Goal: Information Seeking & Learning: Find specific fact

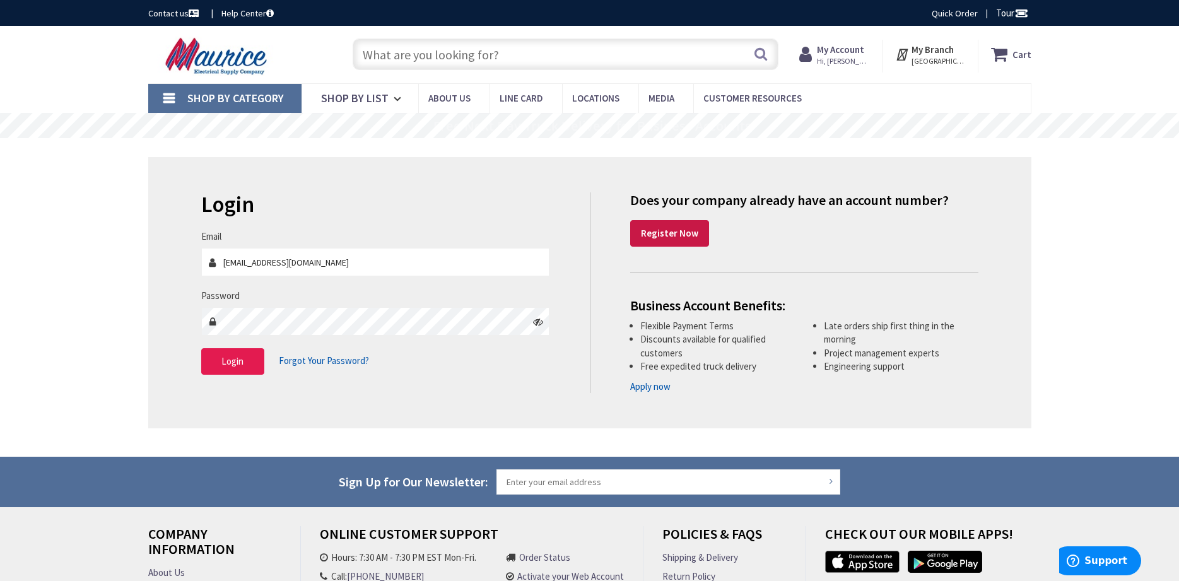
type input "[EMAIL_ADDRESS][DOMAIN_NAME]"
click at [226, 361] on span "Login" at bounding box center [232, 361] width 22 height 12
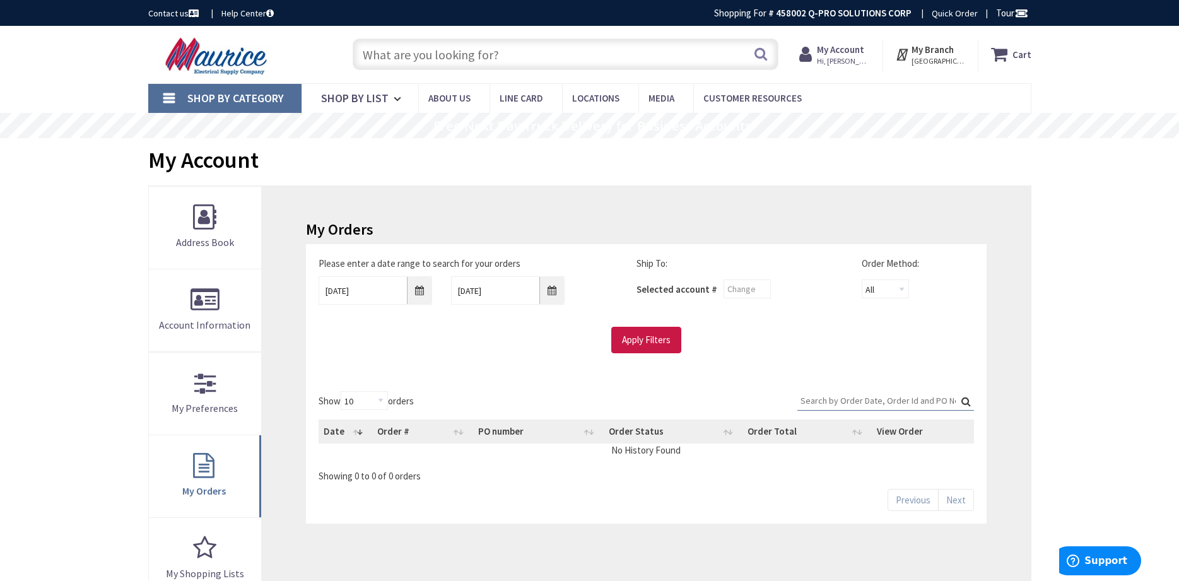
click at [511, 61] on input "text" at bounding box center [566, 54] width 426 height 32
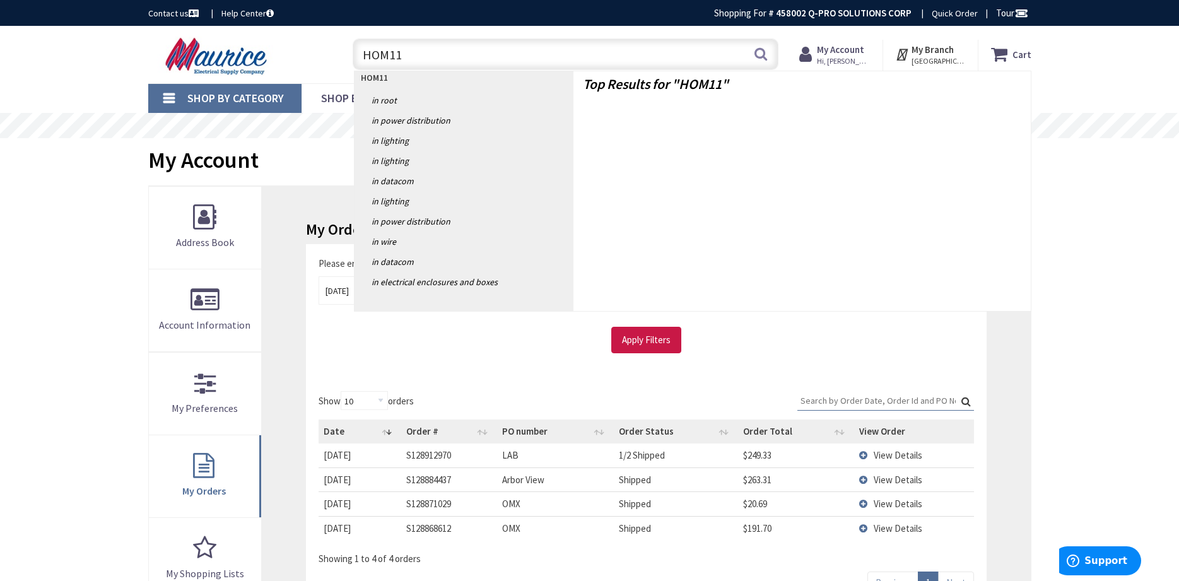
type input "HOM115"
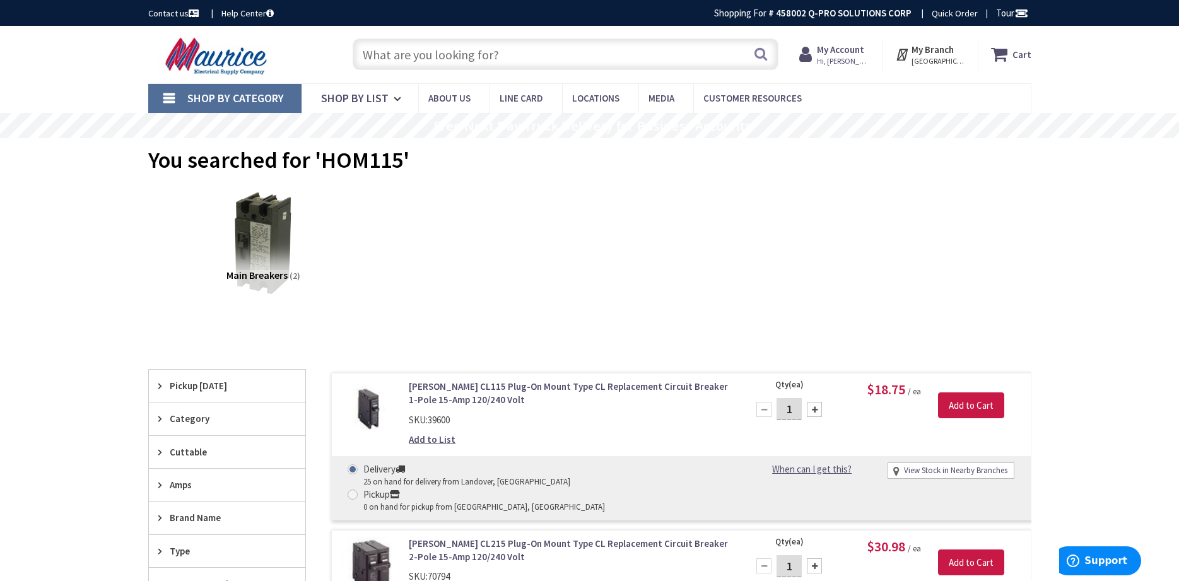
click at [455, 55] on input "text" at bounding box center [566, 54] width 426 height 32
type input "CLEAR LUG"
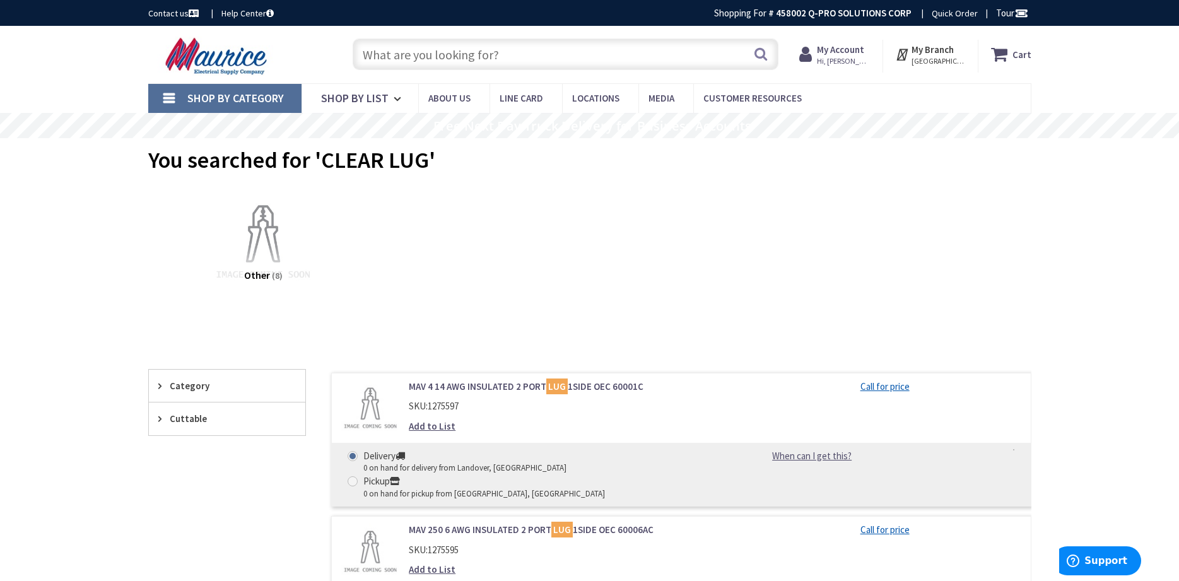
click at [527, 56] on input "text" at bounding box center [566, 54] width 426 height 32
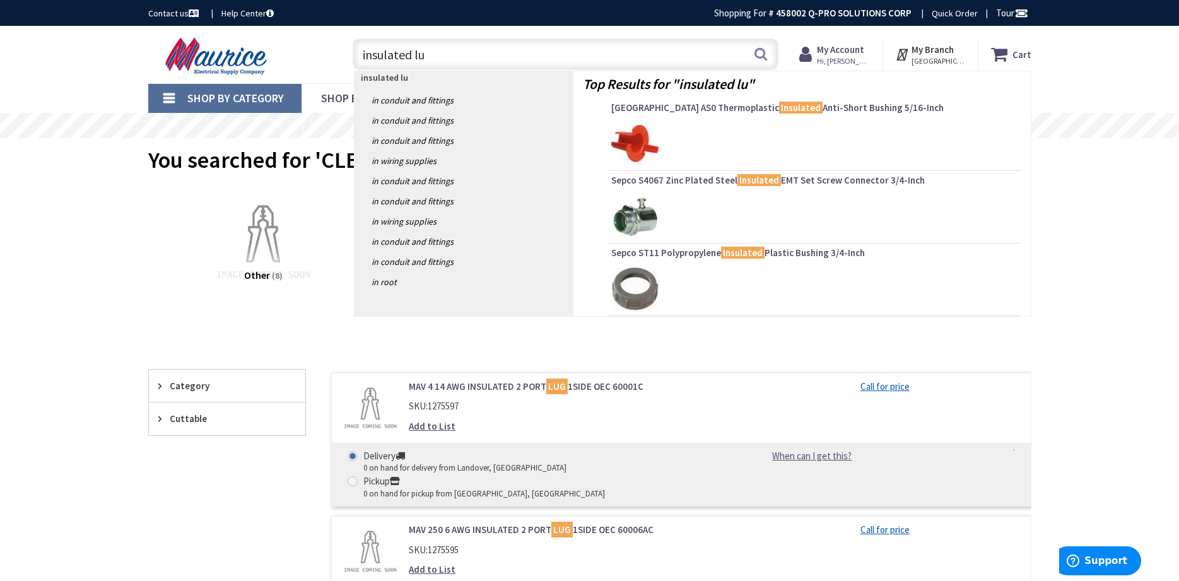
type input "insulated lug"
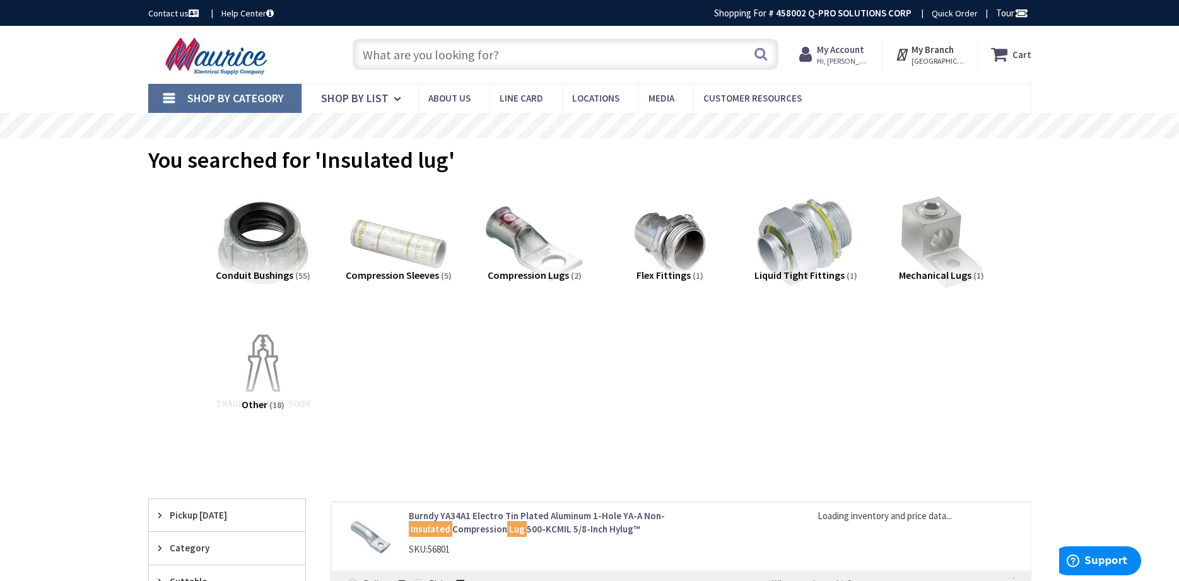
click at [262, 404] on span "Other" at bounding box center [255, 404] width 26 height 13
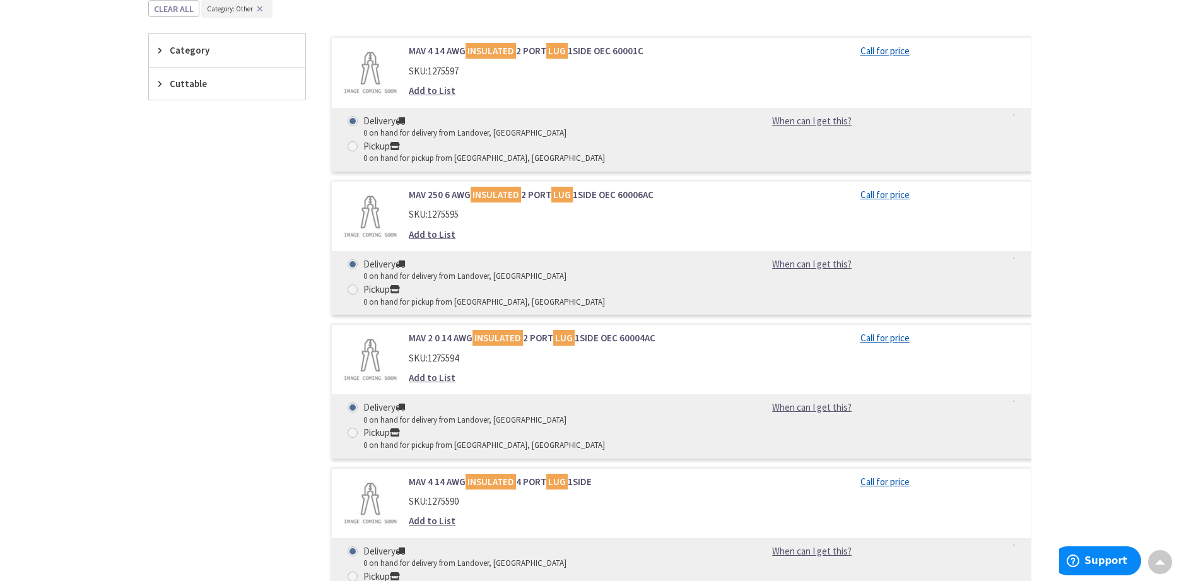
scroll to position [25, 0]
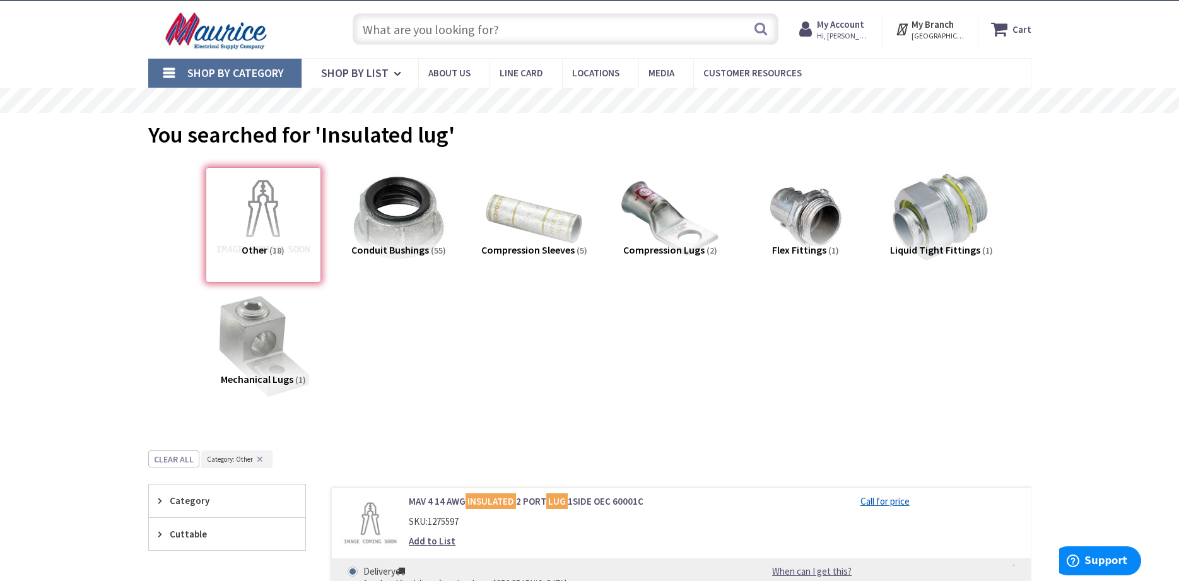
click at [247, 343] on img at bounding box center [263, 347] width 114 height 114
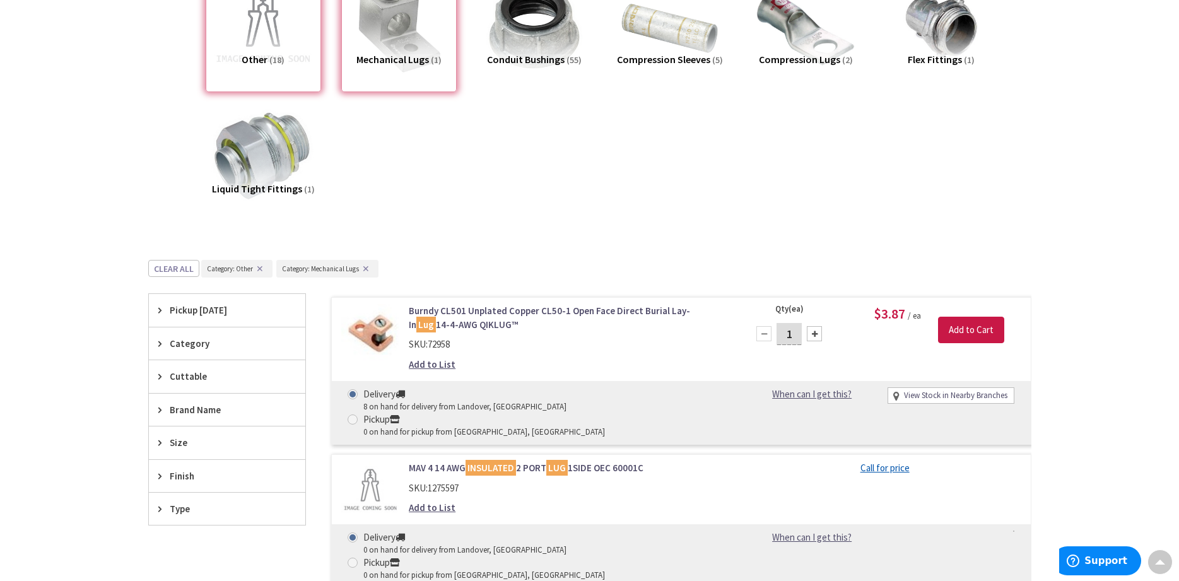
scroll to position [0, 0]
